Goal: Task Accomplishment & Management: Complete application form

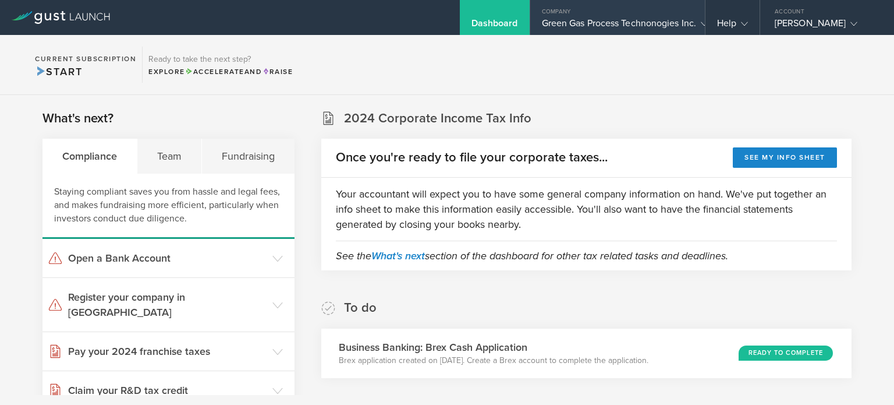
click at [572, 24] on div "Green Gas Process Technonogies Inc." at bounding box center [617, 25] width 151 height 17
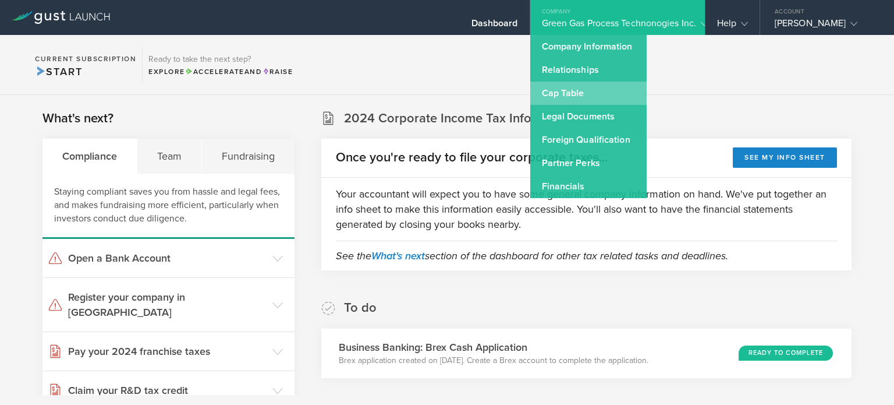
click at [575, 90] on link "Cap Table" at bounding box center [588, 93] width 116 height 23
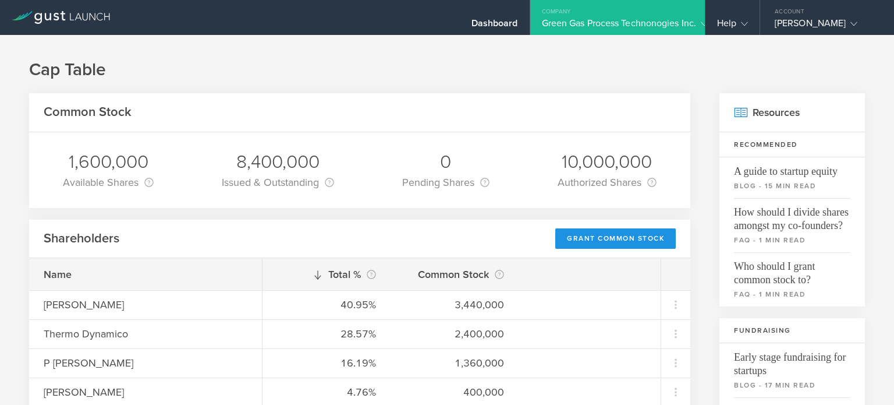
click at [606, 236] on div "Grant Common Stock" at bounding box center [615, 238] width 121 height 20
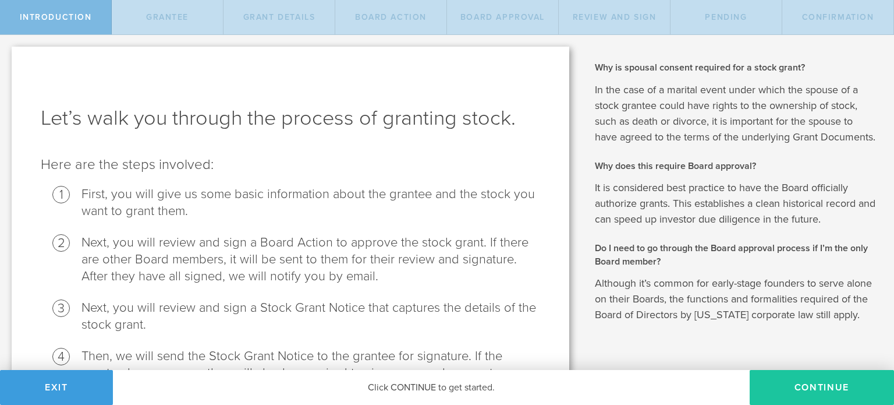
click at [774, 380] on button "Continue" at bounding box center [822, 387] width 144 height 35
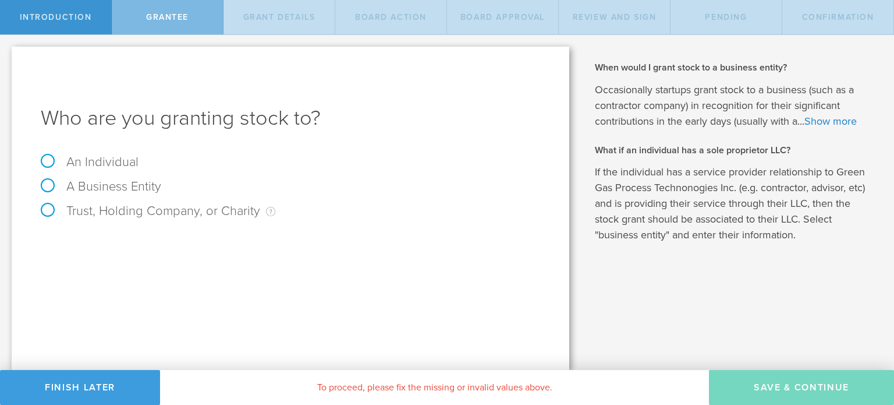
click at [94, 161] on label "An Individual" at bounding box center [90, 161] width 98 height 15
click at [8, 54] on input "An Individual" at bounding box center [4, 44] width 8 height 19
radio input "true"
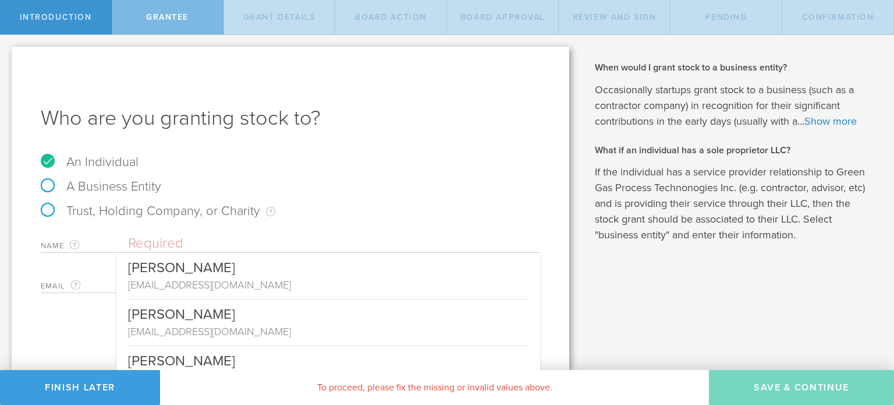
click at [238, 247] on input "text" at bounding box center [334, 243] width 412 height 17
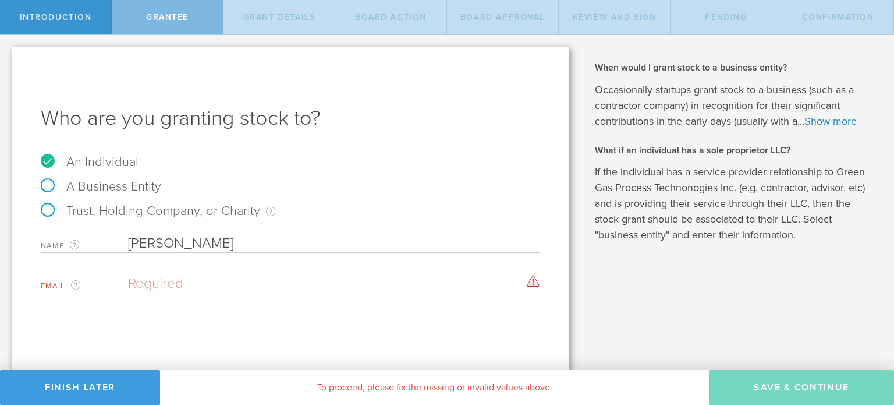
click at [238, 247] on input "[PERSON_NAME]" at bounding box center [334, 243] width 412 height 17
type input "[PERSON_NAME]"
paste input "[PERSON_NAME] <[EMAIL_ADDRESS][DOMAIN_NAME]>"
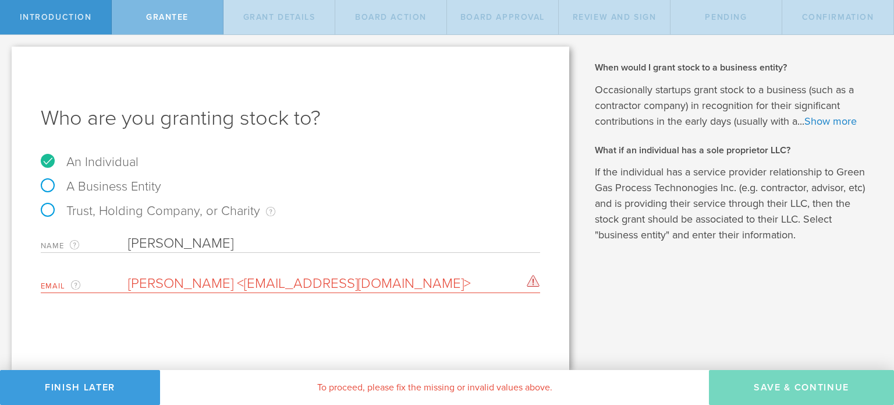
drag, startPoint x: 245, startPoint y: 284, endPoint x: 235, endPoint y: 284, distance: 9.3
click at [235, 284] on input "[PERSON_NAME] <[EMAIL_ADDRESS][DOMAIN_NAME]>" at bounding box center [331, 283] width 406 height 17
drag, startPoint x: 249, startPoint y: 284, endPoint x: 125, endPoint y: 285, distance: 124.0
click at [125, 285] on div "Email The email address of the person that you are granting stock to. [PERSON_N…" at bounding box center [291, 281] width 500 height 24
drag, startPoint x: 303, startPoint y: 286, endPoint x: 314, endPoint y: 286, distance: 10.5
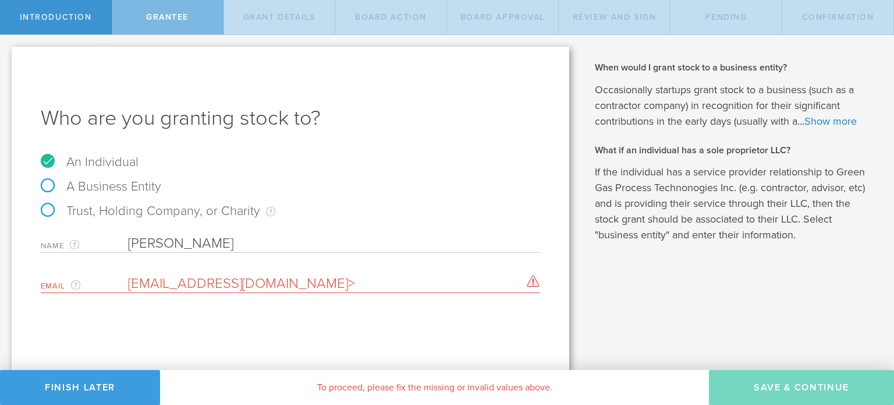
click at [314, 286] on input "[EMAIL_ADDRESS][DOMAIN_NAME]>" at bounding box center [331, 283] width 406 height 17
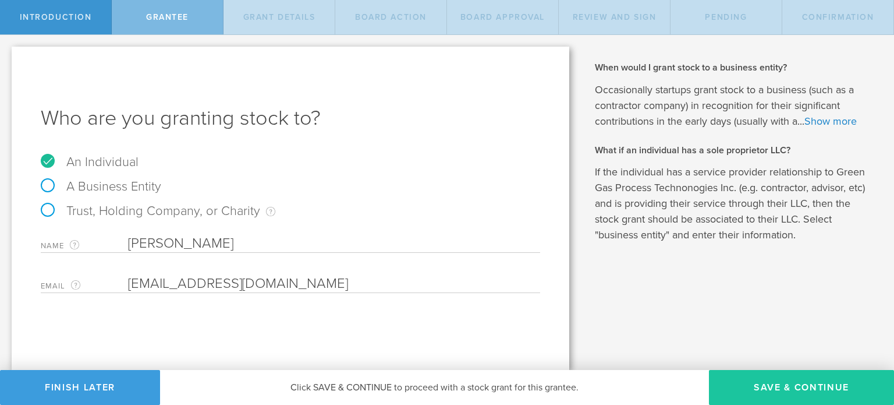
type input "[EMAIL_ADDRESS][DOMAIN_NAME]"
click at [785, 379] on button "Save & Continue" at bounding box center [801, 387] width 185 height 35
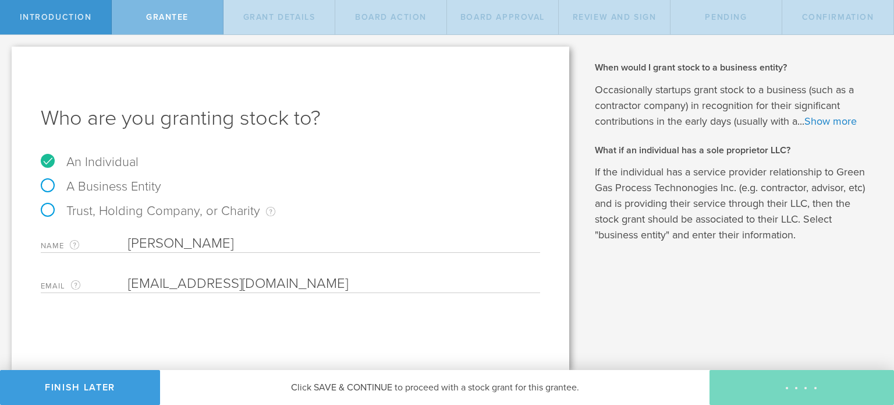
type input "48"
type input "12"
select select "none"
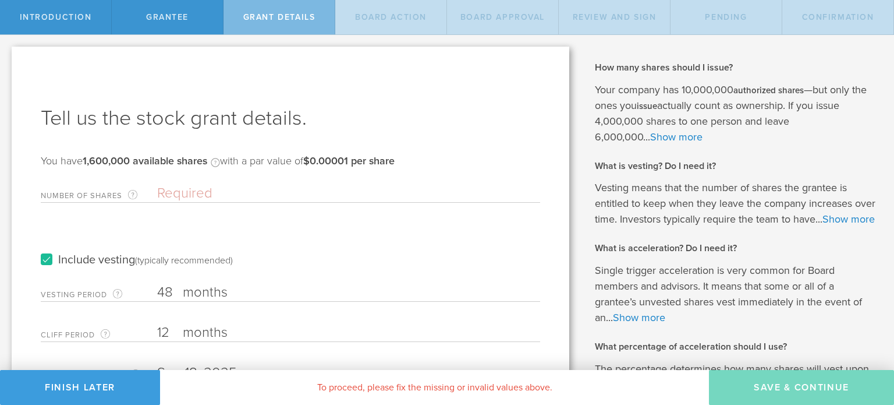
click at [184, 193] on input "Number of Shares The total amount of stock the company is granting to this reci…" at bounding box center [348, 193] width 383 height 17
type input "400,000"
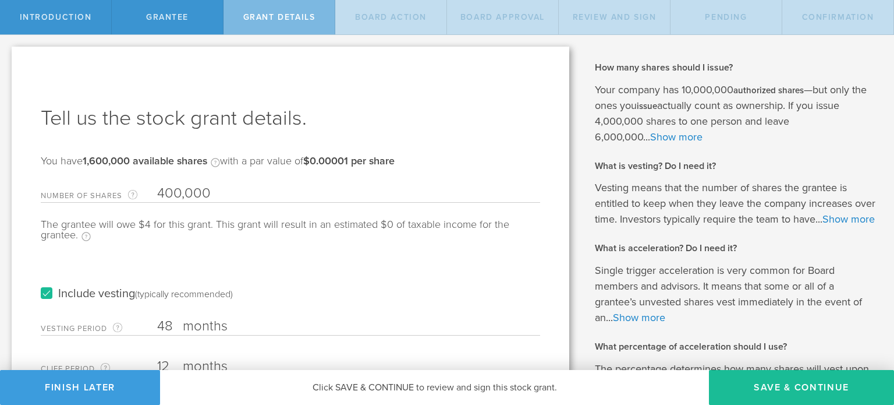
click at [179, 328] on input "48" at bounding box center [348, 325] width 383 height 17
click at [172, 325] on input "48" at bounding box center [348, 325] width 383 height 17
type input "24"
click at [294, 282] on div "Include vesting (typically recommended)" at bounding box center [291, 282] width 500 height 59
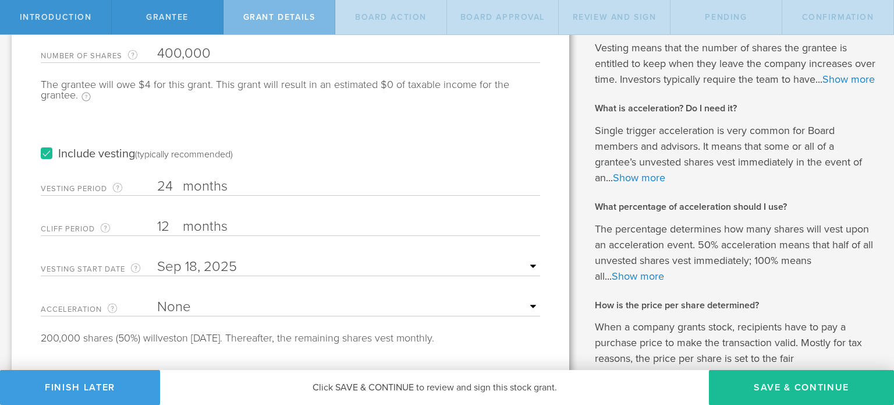
scroll to position [163, 0]
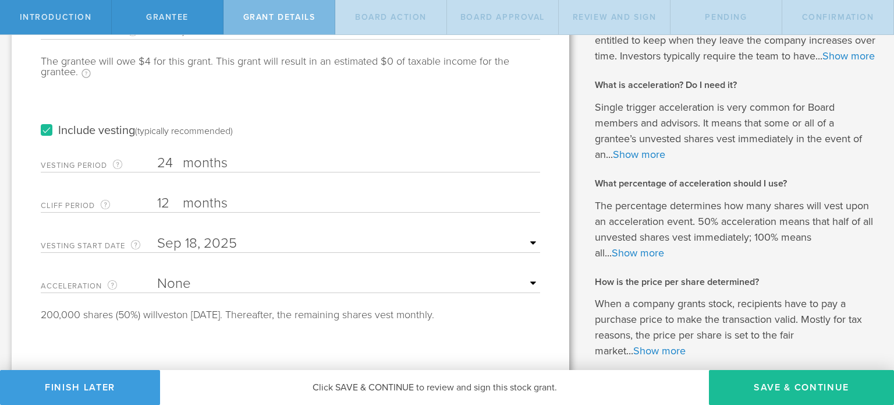
click at [170, 199] on input "12" at bounding box center [348, 202] width 383 height 17
type input "6"
click at [178, 277] on select "None Single Trigger Double Trigger" at bounding box center [348, 283] width 383 height 17
select select "double"
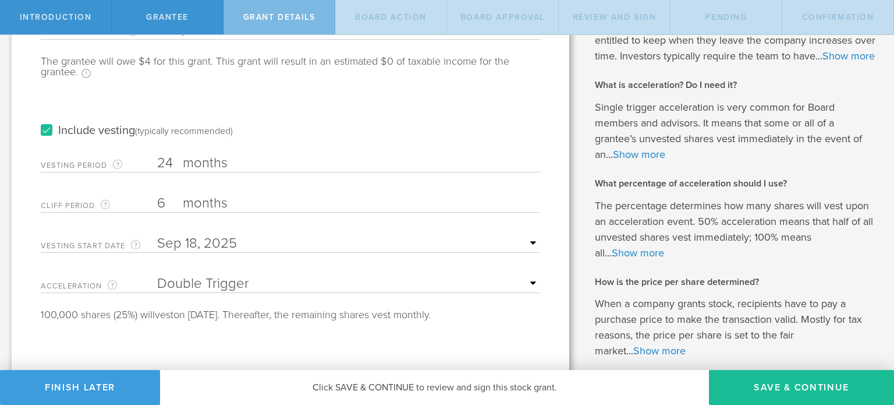
click at [157, 275] on select "None Single Trigger Double Trigger" at bounding box center [348, 283] width 383 height 17
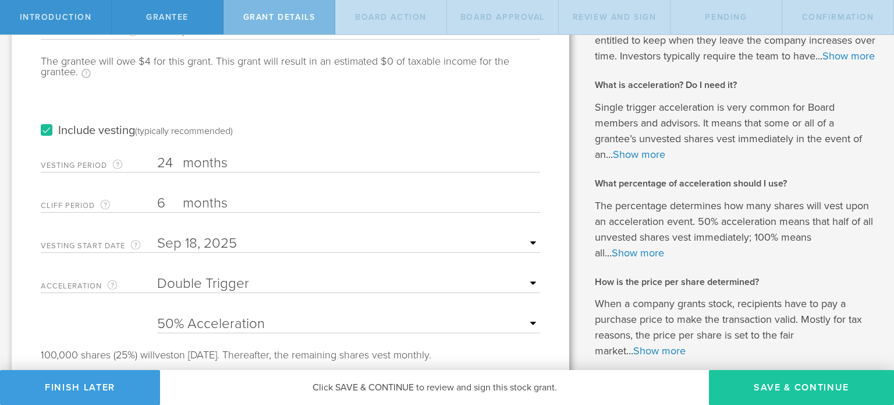
click at [728, 386] on button "Save & Continue" at bounding box center [801, 387] width 185 height 35
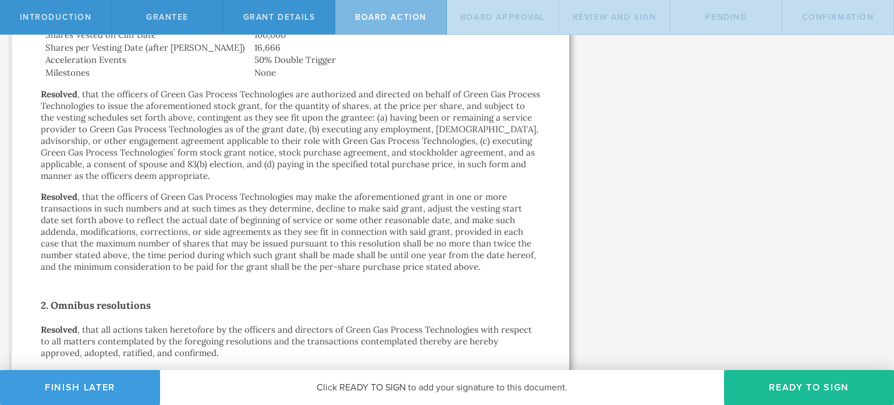
scroll to position [764, 0]
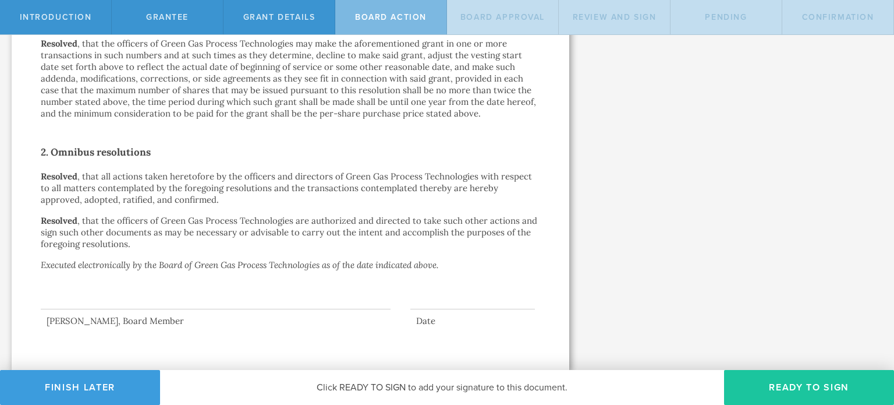
click at [809, 385] on button "Ready to Sign" at bounding box center [809, 387] width 170 height 35
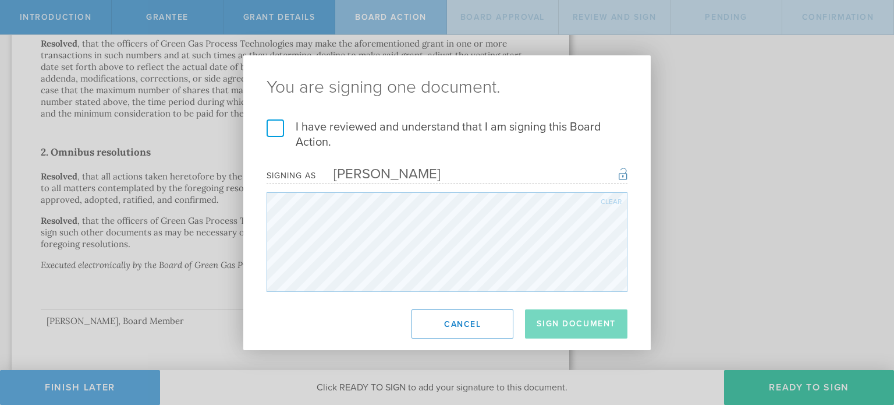
click at [270, 121] on label "I have reviewed and understand that I am signing this Board Action." at bounding box center [447, 134] width 361 height 30
click at [0, 0] on input "I have reviewed and understand that I am signing this Board Action." at bounding box center [0, 0] width 0 height 0
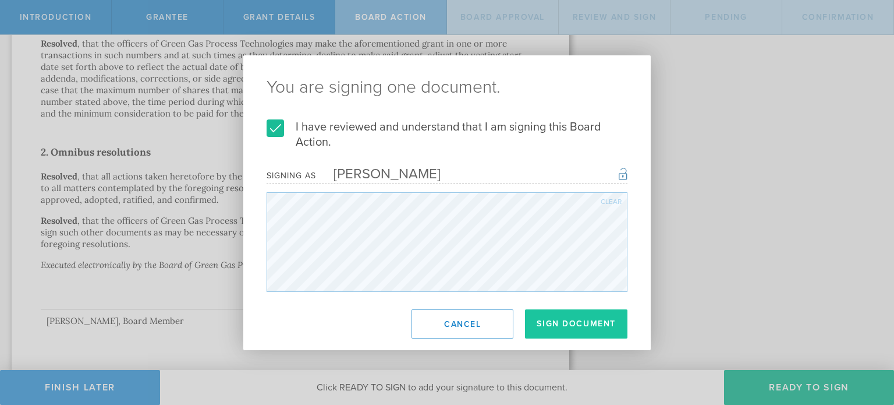
click at [558, 328] on button "Sign Document" at bounding box center [576, 323] width 102 height 29
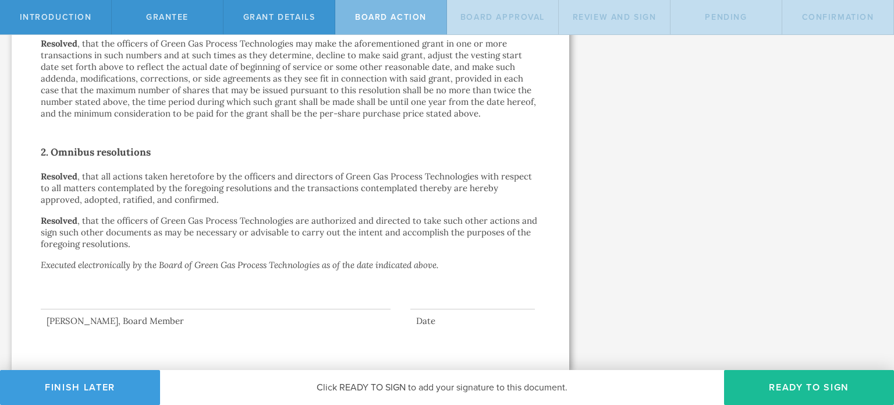
scroll to position [0, 0]
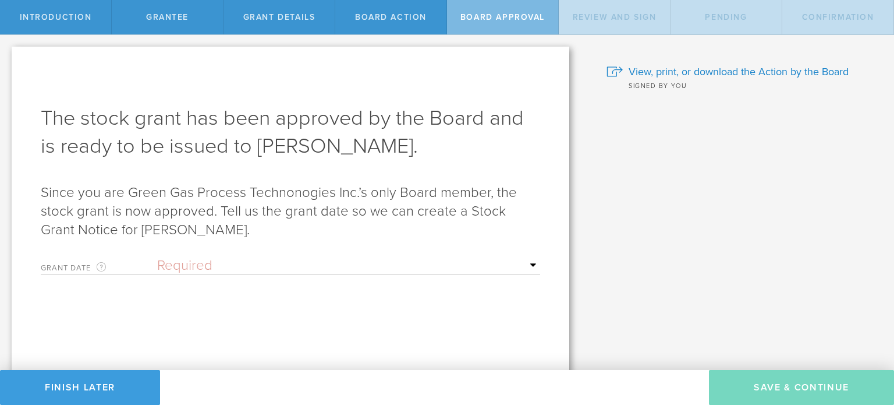
click at [325, 256] on div "Grant Date This is the date on which the recipient is granted the stock. This d…" at bounding box center [291, 263] width 500 height 24
click at [319, 264] on select "Required Upon [PERSON_NAME]'s signature A specific date" at bounding box center [348, 265] width 383 height 17
select select "uponGranteeSignature"
click at [157, 257] on select "Required Upon [PERSON_NAME]'s signature A specific date" at bounding box center [348, 265] width 383 height 17
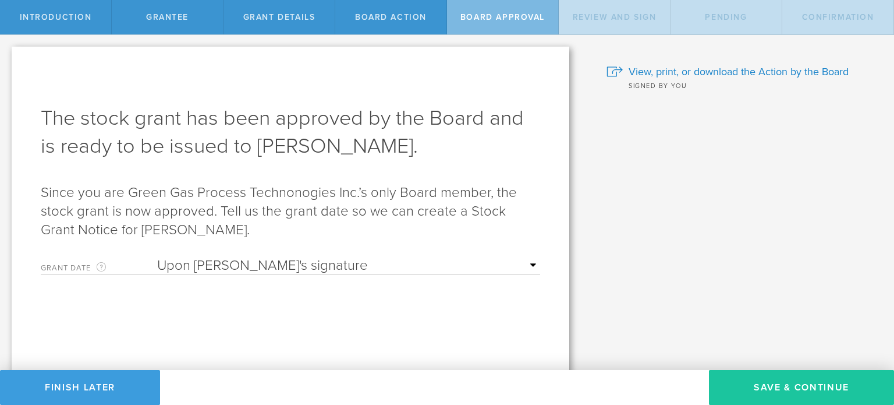
click at [738, 397] on button "Save & Continue" at bounding box center [801, 387] width 185 height 35
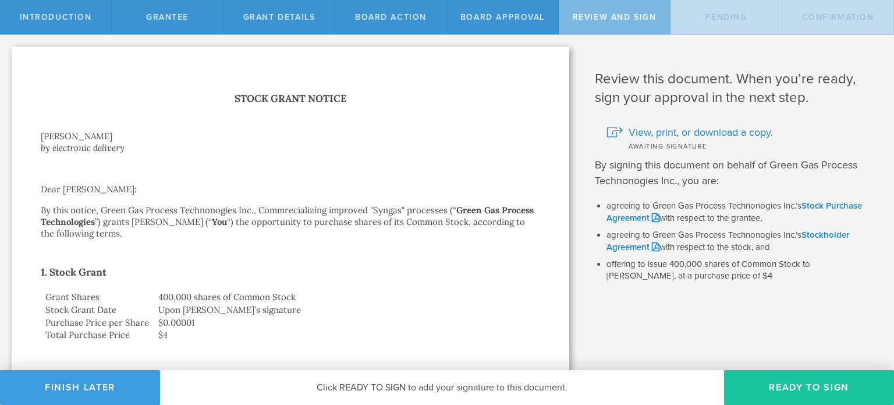
click at [753, 379] on button "Ready to Sign" at bounding box center [809, 387] width 170 height 35
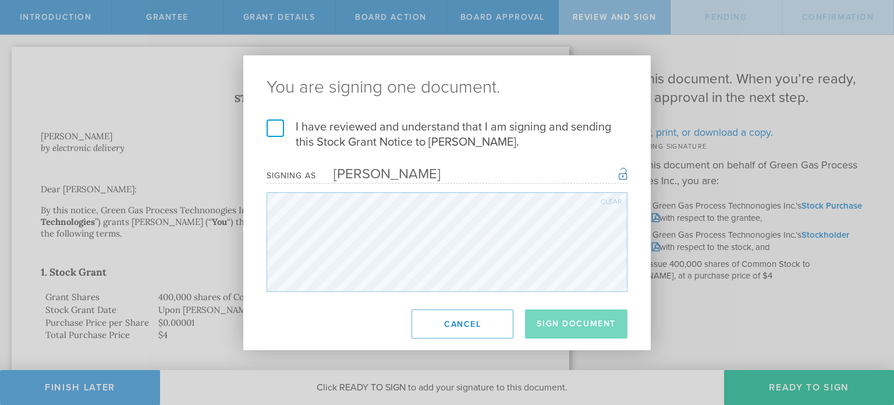
click at [282, 134] on label "I have reviewed and understand that I am signing and sending this Stock Grant N…" at bounding box center [447, 134] width 361 height 30
click at [0, 0] on input "I have reviewed and understand that I am signing and sending this Stock Grant N…" at bounding box center [0, 0] width 0 height 0
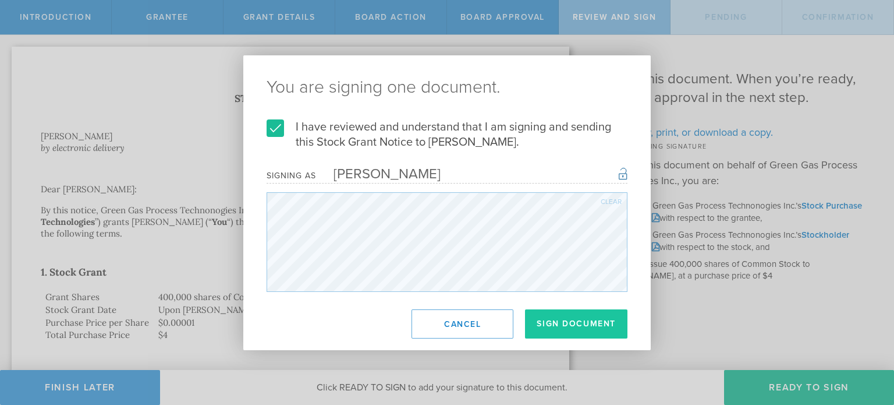
click at [544, 319] on button "Sign Document" at bounding box center [576, 323] width 102 height 29
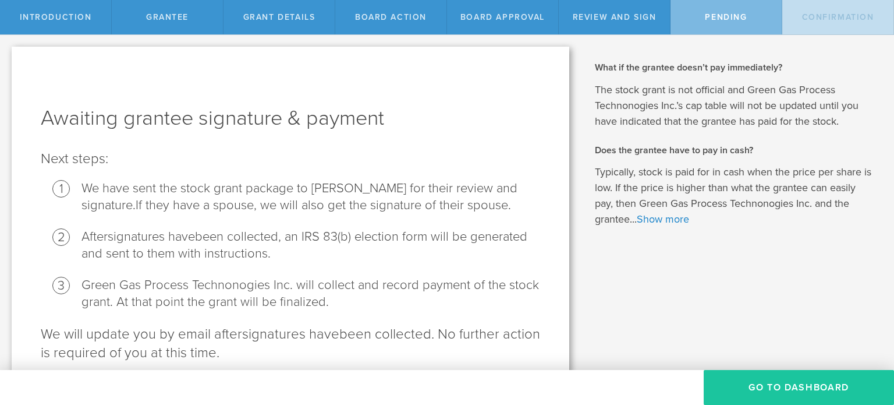
click at [731, 383] on button "Go To Dashboard" at bounding box center [799, 387] width 190 height 35
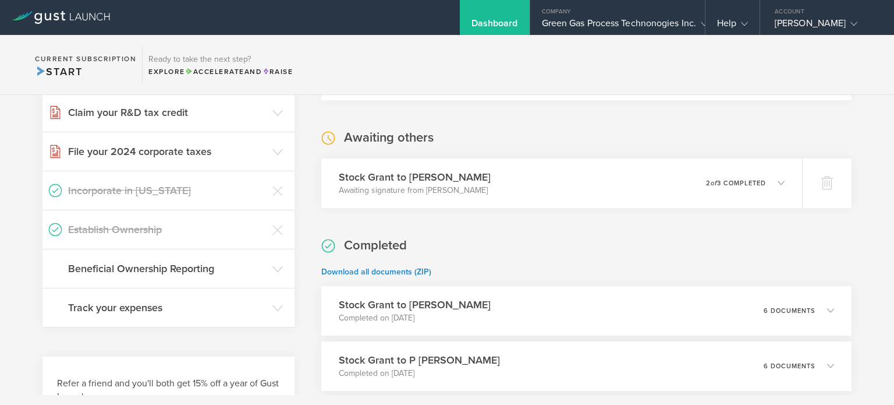
scroll to position [279, 0]
click at [590, 204] on div "Stock Grant to Dominique Richon Awaiting signature from Dominique Richon 0 unde…" at bounding box center [561, 181] width 491 height 51
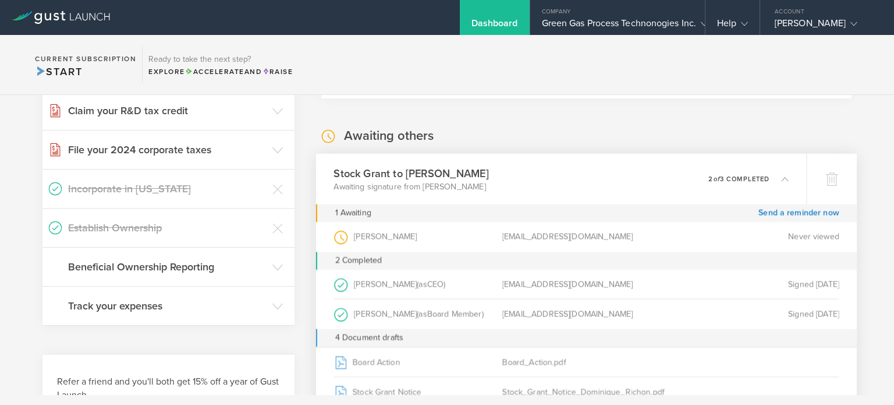
click at [590, 204] on div "1 Awaiting Send a reminder now" at bounding box center [586, 213] width 541 height 18
click at [576, 183] on div "Stock Grant to Dominique Richon Awaiting signature from Dominique Richon 0 unde…" at bounding box center [561, 178] width 491 height 51
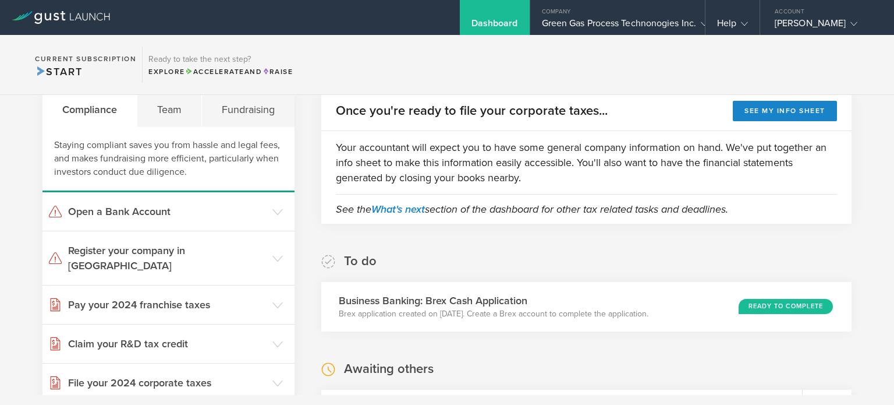
scroll to position [0, 0]
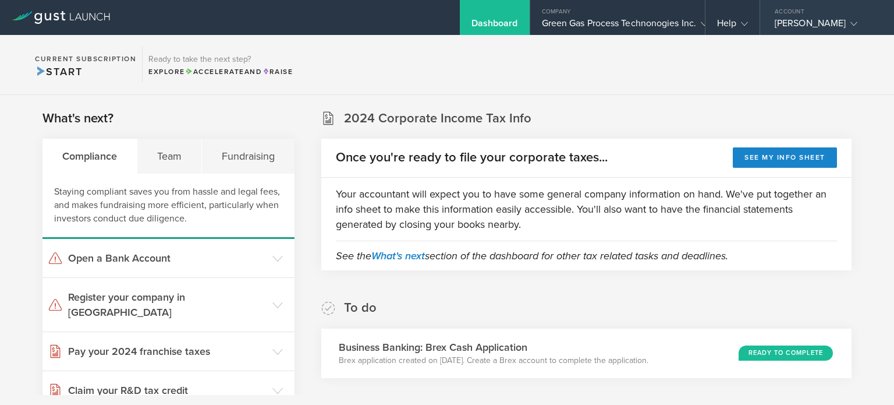
click at [779, 31] on div "[PERSON_NAME]" at bounding box center [824, 25] width 99 height 17
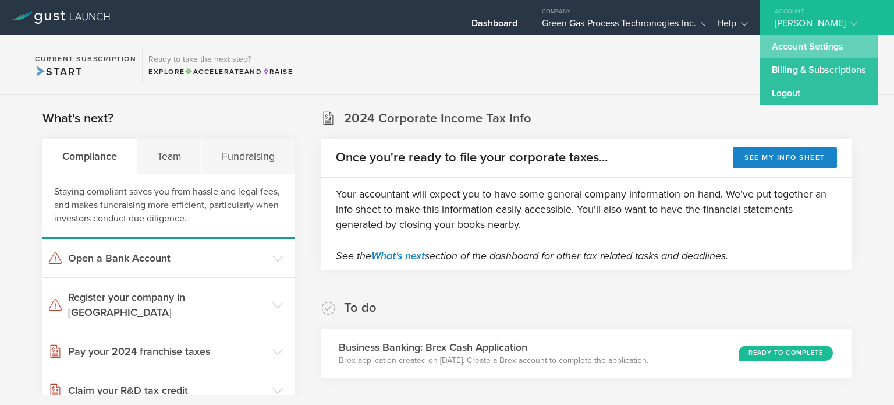
click at [782, 47] on link "Account Settings" at bounding box center [819, 46] width 118 height 23
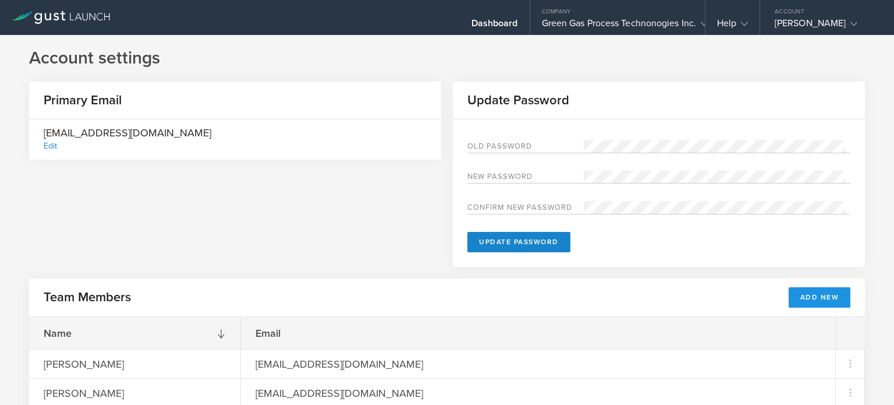
click at [801, 295] on button "Add New" at bounding box center [820, 297] width 62 height 20
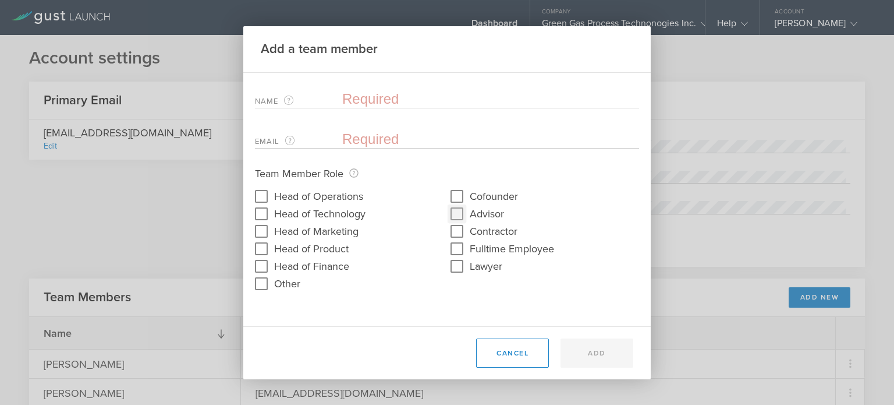
click at [459, 214] on input "Advisor" at bounding box center [457, 213] width 19 height 19
checkbox input "true"
click at [358, 97] on input "text" at bounding box center [490, 98] width 297 height 17
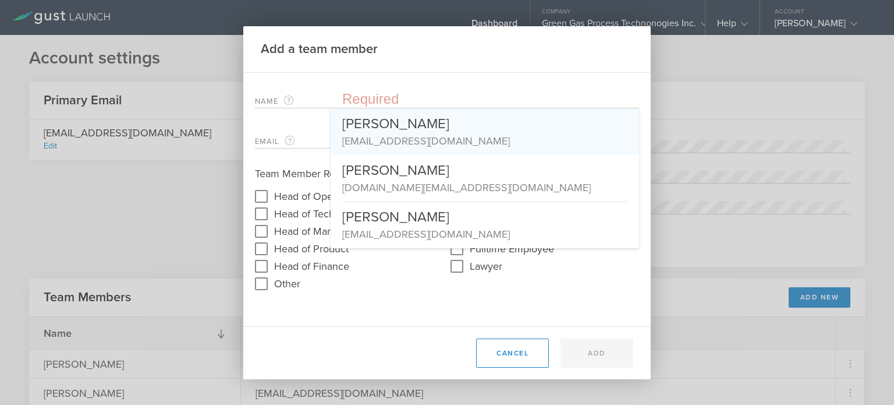
click at [373, 137] on div "[EMAIL_ADDRESS][DOMAIN_NAME]" at bounding box center [484, 140] width 285 height 15
type input "[PERSON_NAME]"
type input "[EMAIL_ADDRESS][DOMAIN_NAME]"
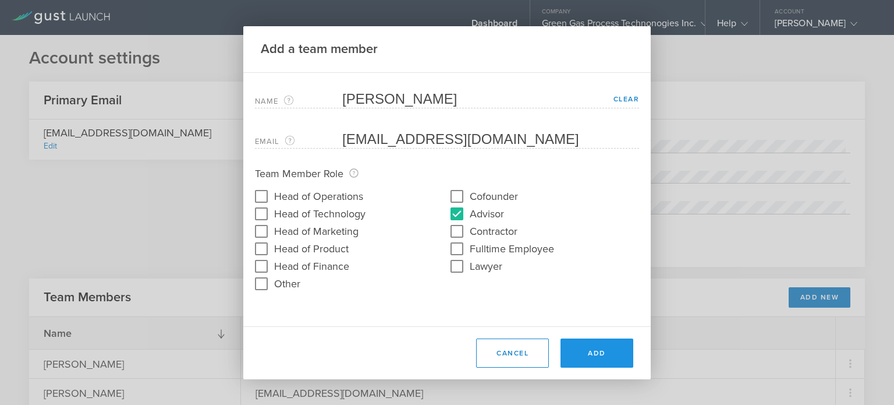
click at [580, 340] on button "Add" at bounding box center [597, 352] width 73 height 29
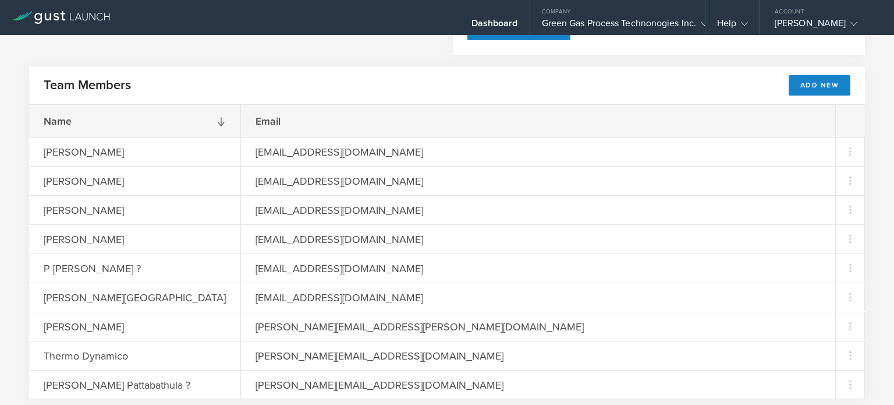
scroll to position [249, 0]
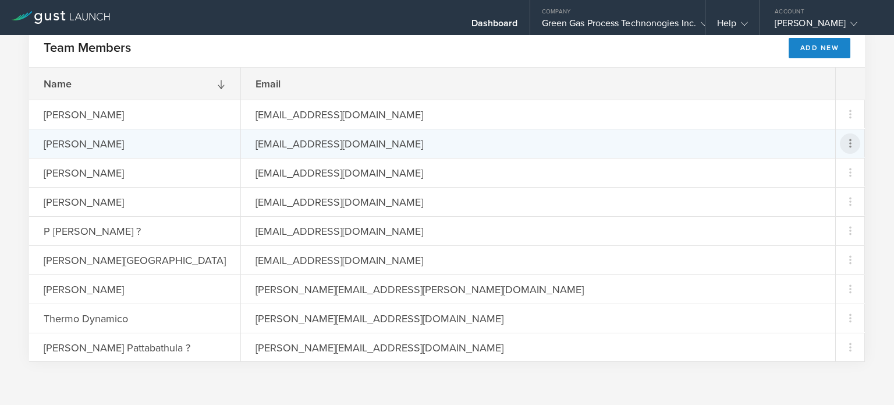
click at [844, 141] on icon at bounding box center [851, 143] width 14 height 14
click at [563, 26] on md-backdrop at bounding box center [447, 202] width 894 height 405
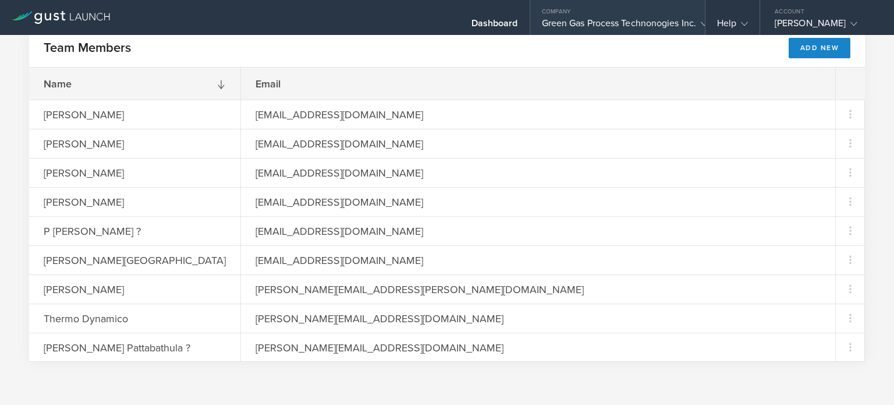
click at [563, 26] on div "Green Gas Process Technonogies Inc." at bounding box center [617, 25] width 151 height 17
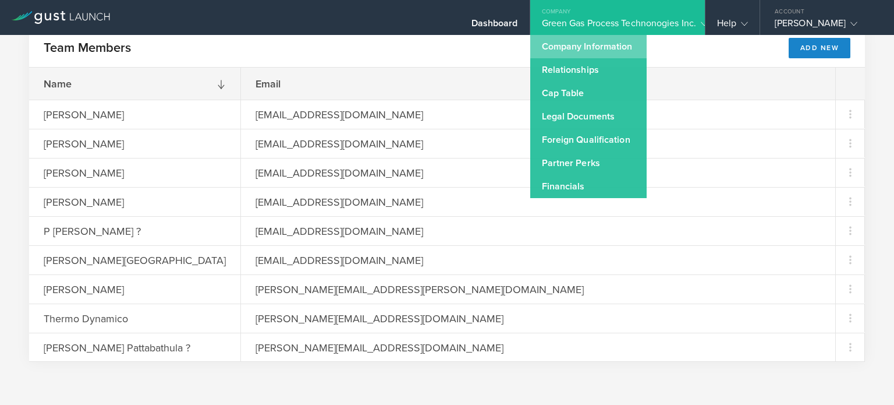
click at [566, 44] on link "Company Information" at bounding box center [588, 46] width 116 height 23
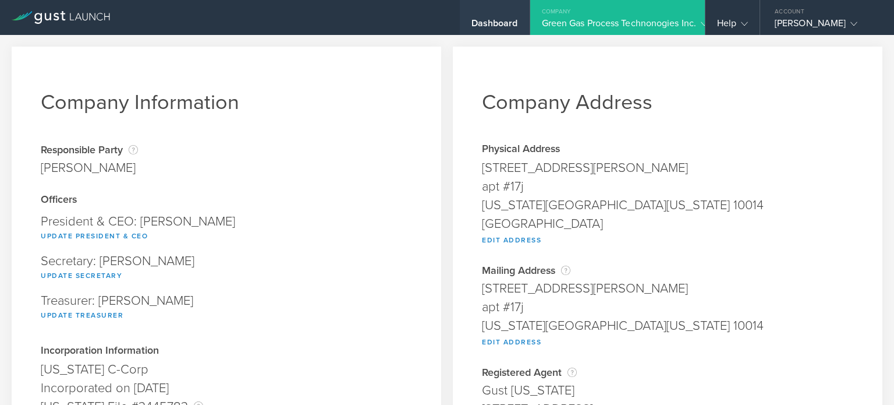
click at [486, 24] on div "Dashboard" at bounding box center [495, 25] width 47 height 17
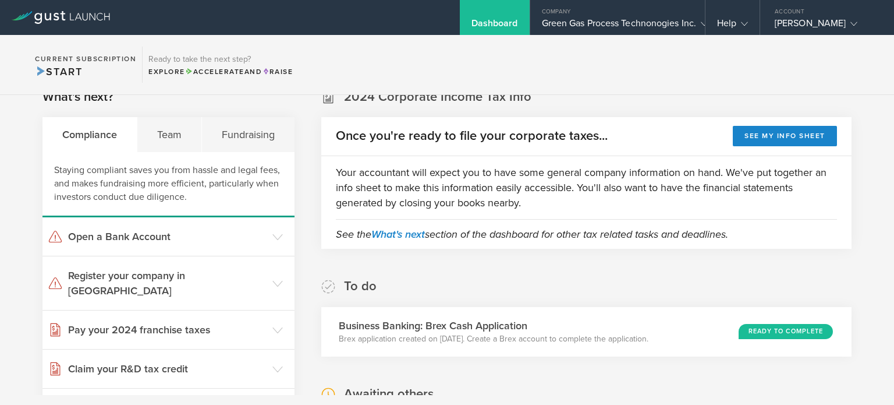
click at [555, 314] on div "To do Business Banking: Brex Cash Application Brex application created on May 6…" at bounding box center [586, 317] width 530 height 79
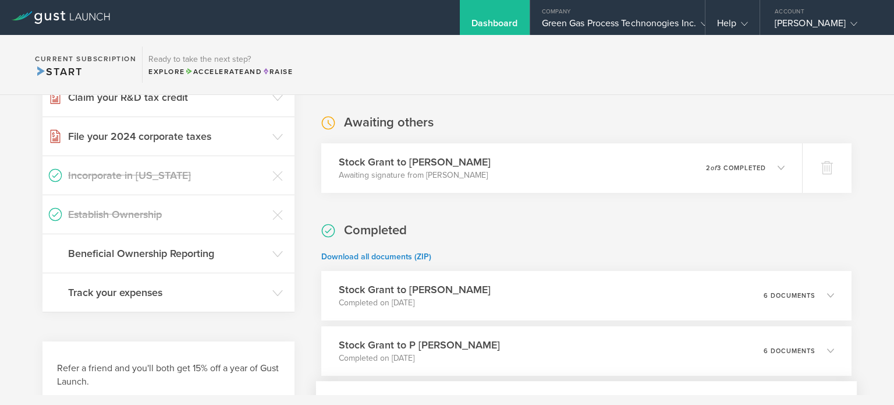
scroll to position [279, 0]
